Goal: Find specific page/section: Find specific page/section

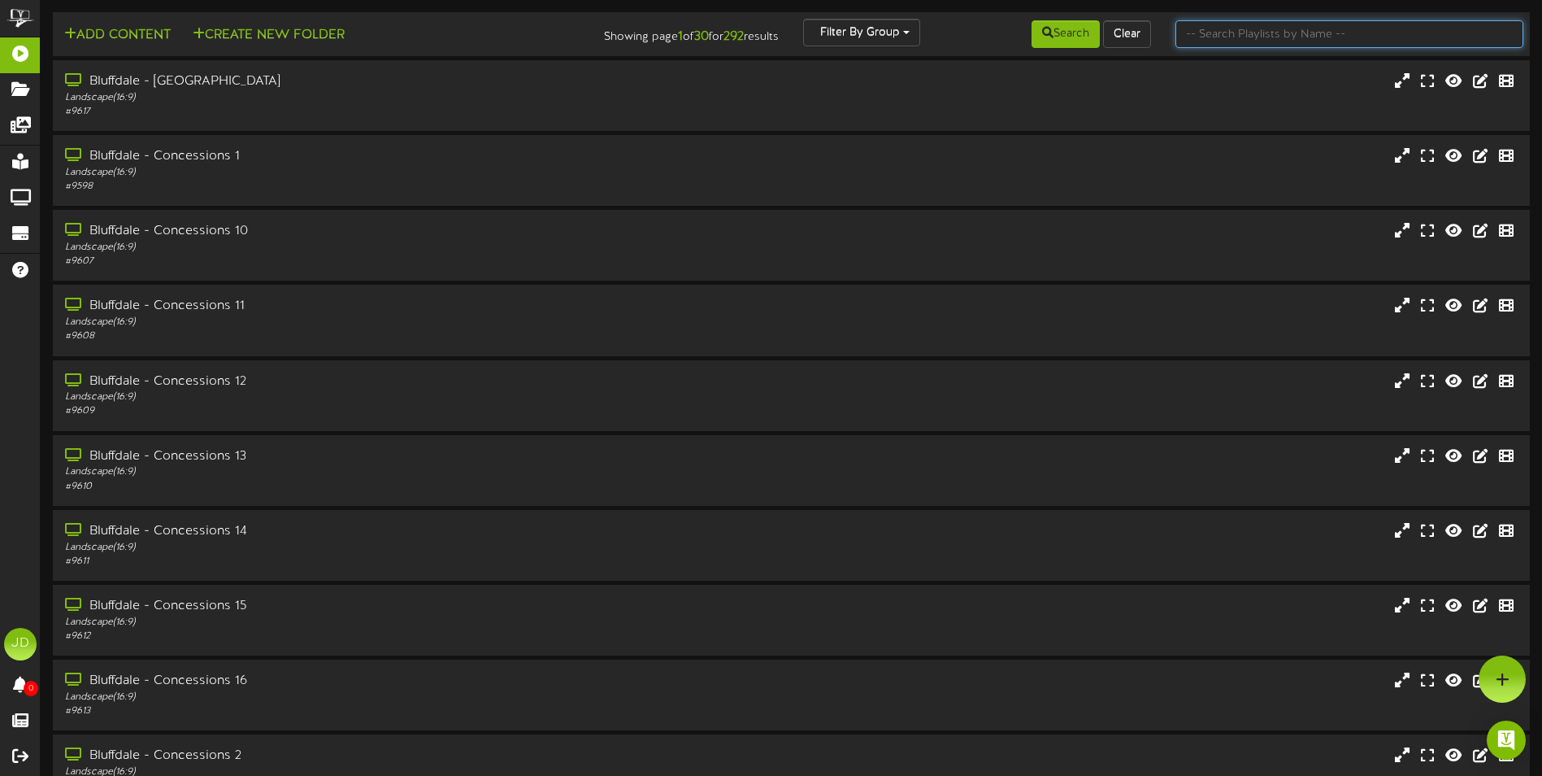
click at [1245, 35] on input "text" at bounding box center [1350, 34] width 348 height 28
type input "surprise"
click at [1078, 40] on button "Search" at bounding box center [1066, 34] width 68 height 28
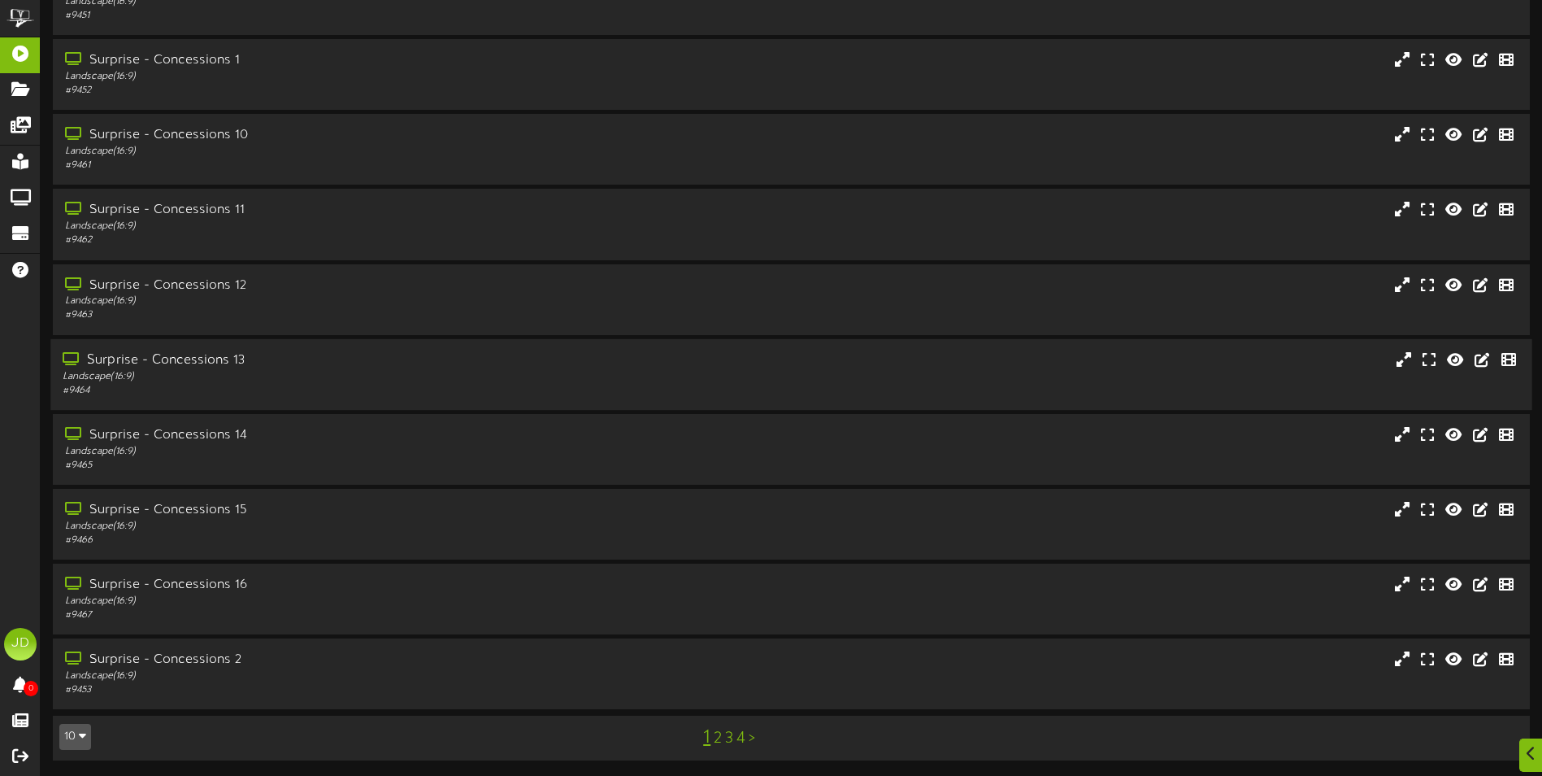
scroll to position [97, 0]
click at [727, 735] on link "3" at bounding box center [729, 737] width 8 height 18
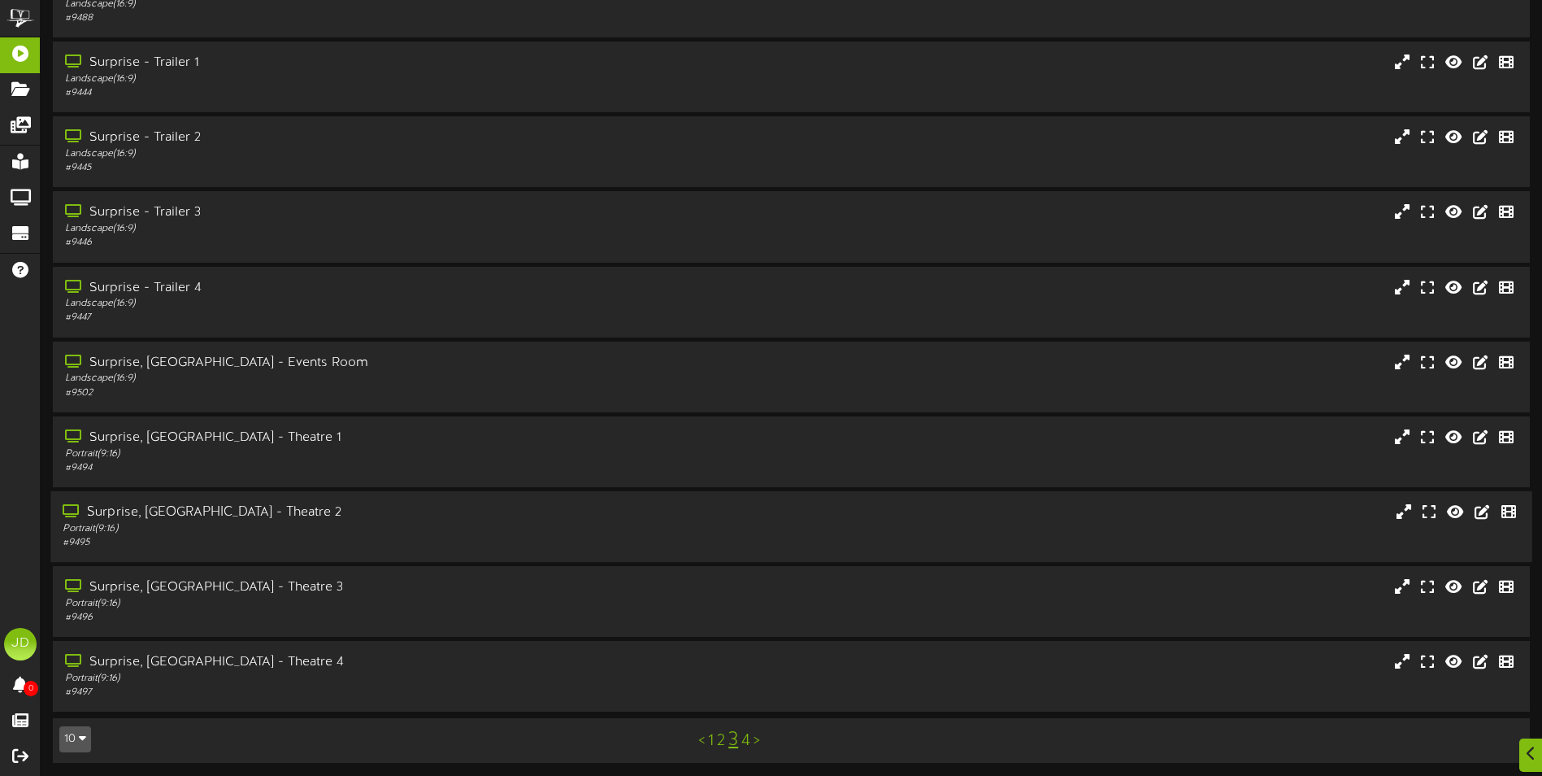
scroll to position [97, 0]
click at [444, 463] on div "# 9494" at bounding box center [359, 465] width 593 height 14
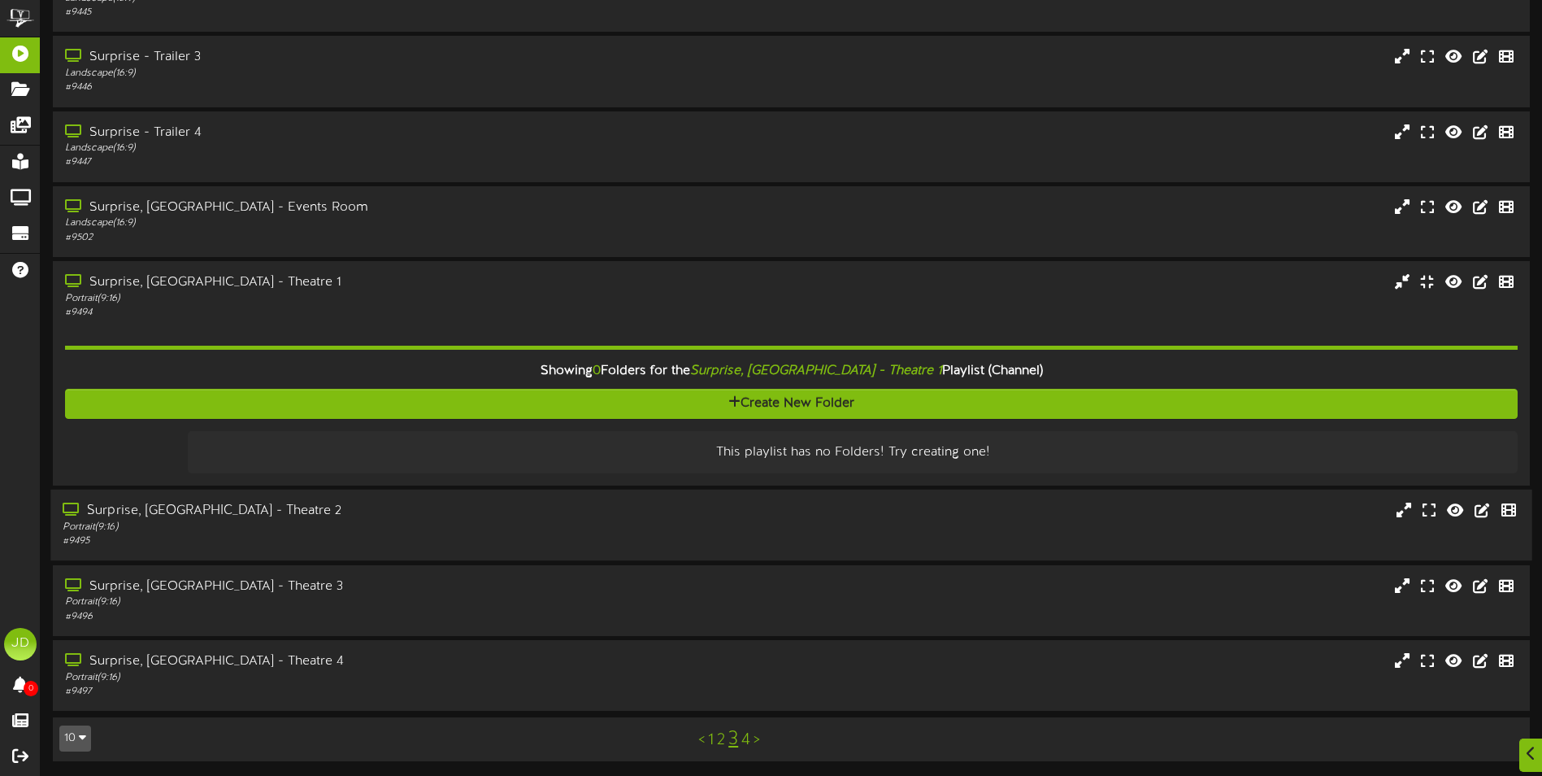
scroll to position [250, 0]
click at [439, 453] on div "This playlist has no Folders! Try creating one!" at bounding box center [853, 450] width 1322 height 19
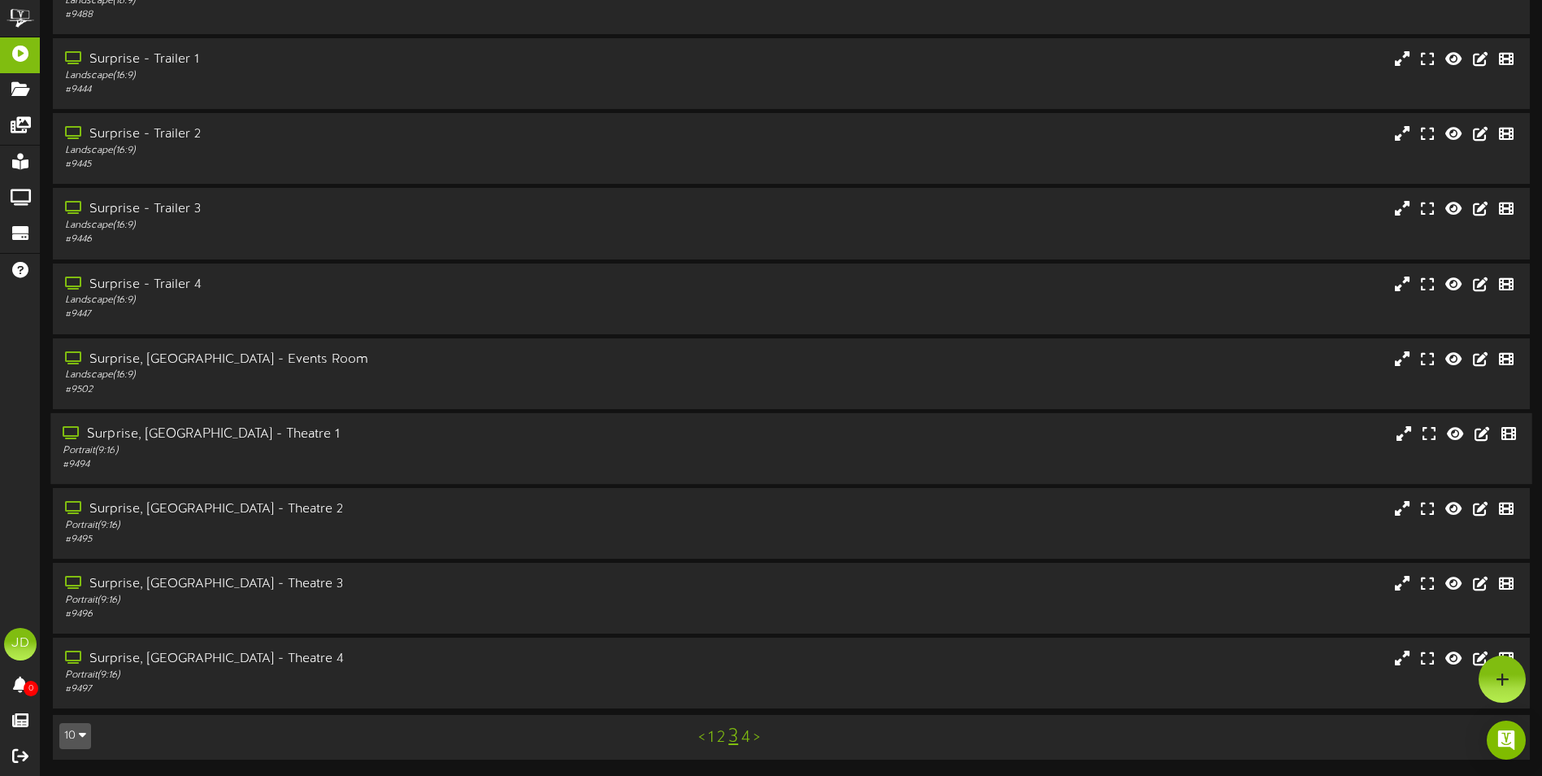
click at [488, 458] on div "# 9494" at bounding box center [359, 465] width 593 height 14
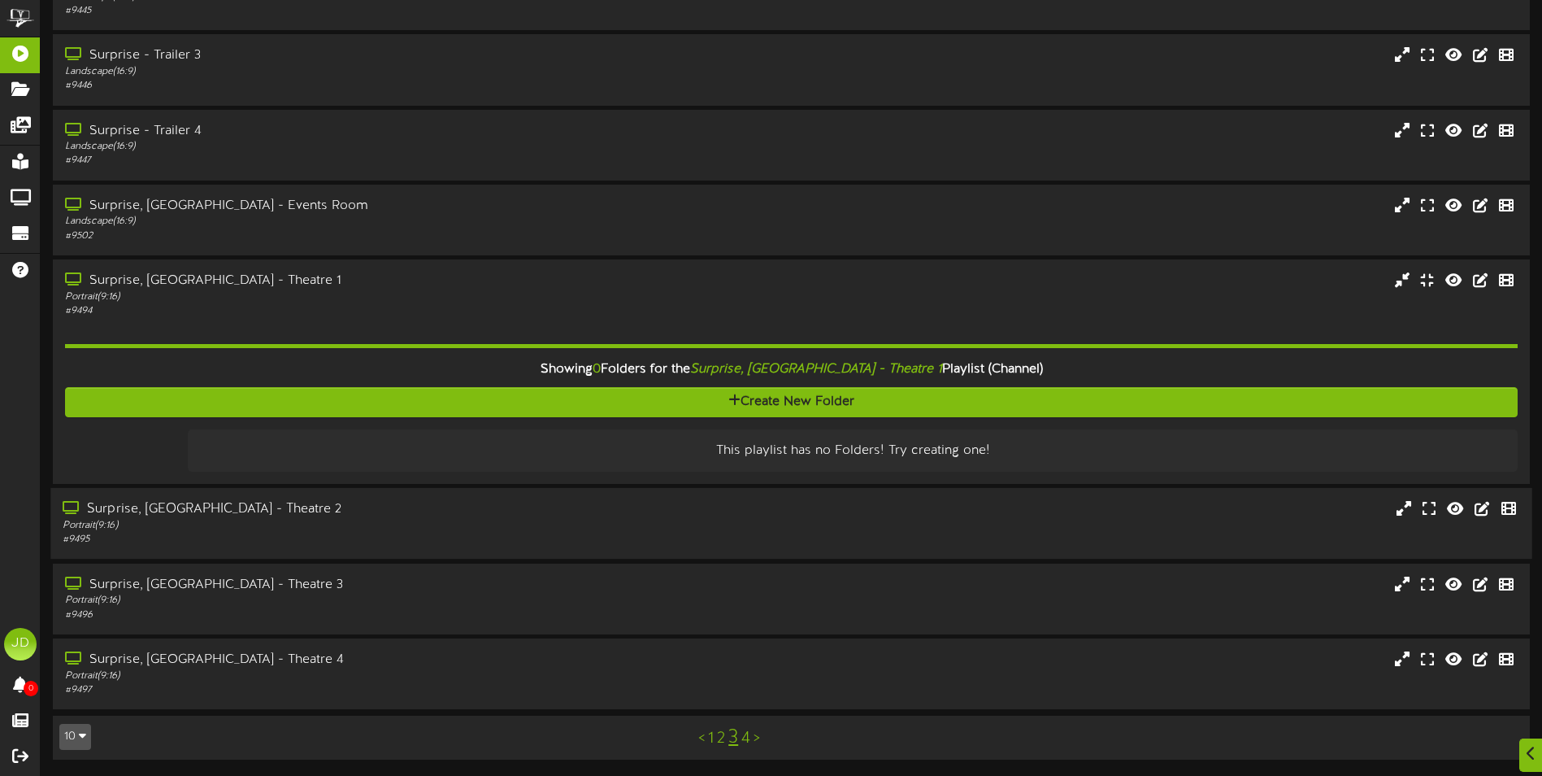
click at [517, 512] on div "Surprise, AZ - Theatre 2" at bounding box center [359, 509] width 593 height 19
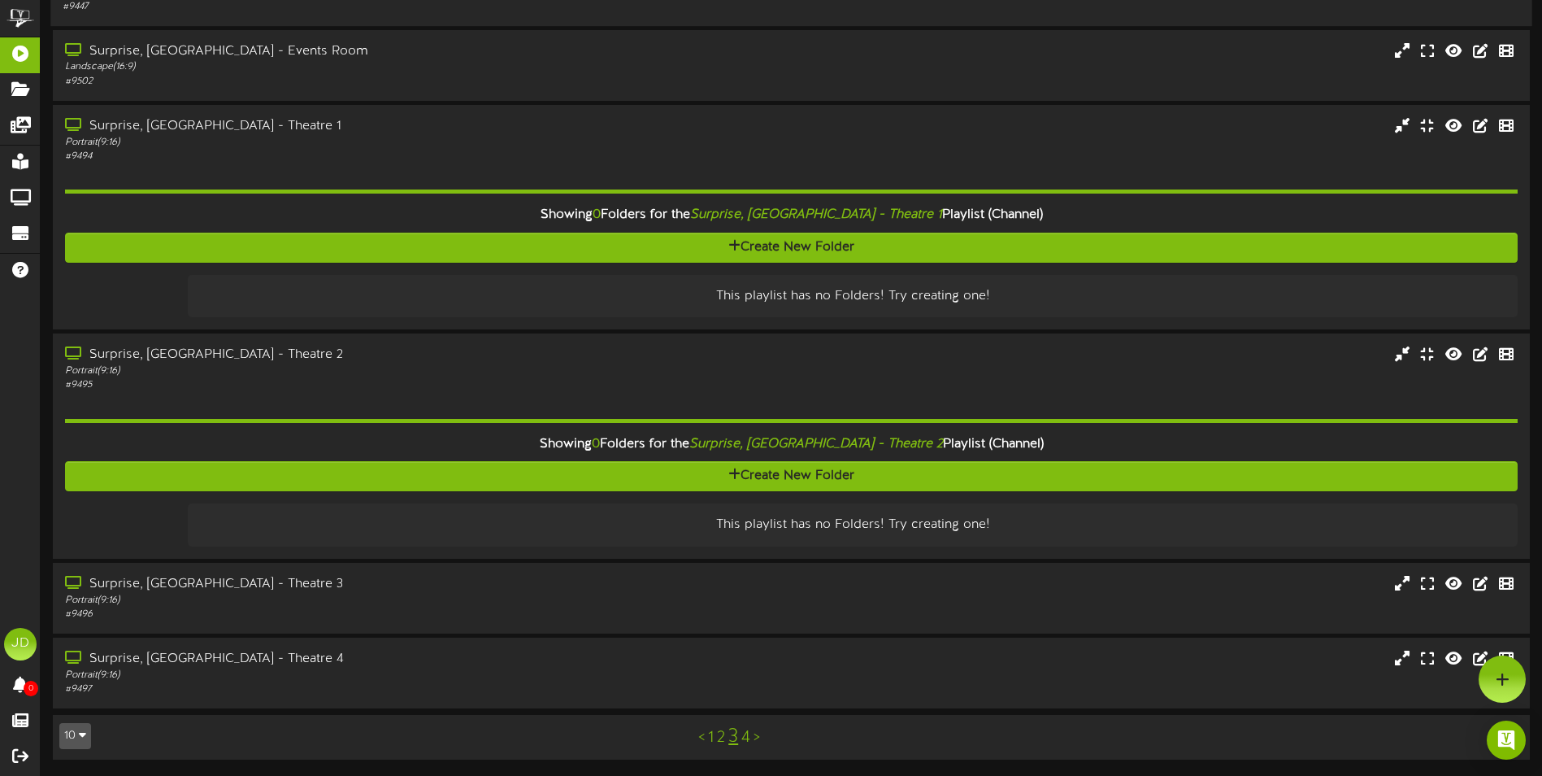
scroll to position [80, 0]
